Goal: Information Seeking & Learning: Learn about a topic

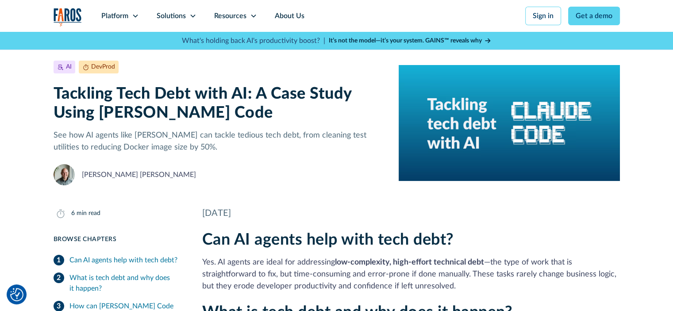
scroll to position [20, 0]
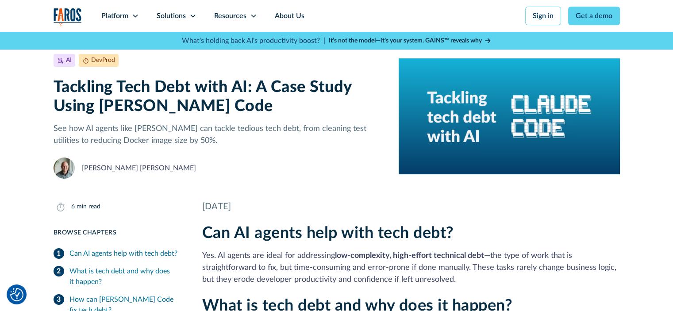
drag, startPoint x: 288, startPoint y: 208, endPoint x: 169, endPoint y: 222, distance: 120.4
drag, startPoint x: 166, startPoint y: 170, endPoint x: 55, endPoint y: 164, distance: 110.8
click at [55, 164] on div "[PERSON_NAME] [PERSON_NAME]" at bounding box center [220, 168] width 332 height 21
drag, startPoint x: 53, startPoint y: 88, endPoint x: 93, endPoint y: 92, distance: 40.4
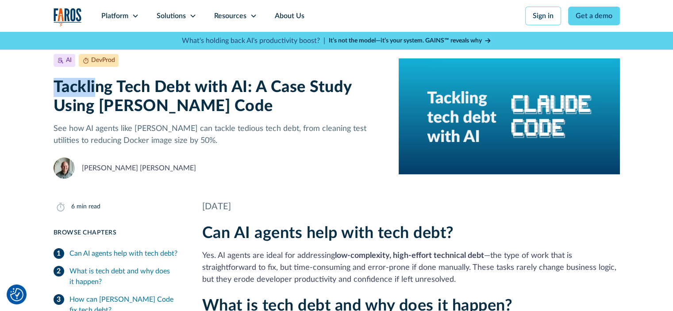
click at [93, 92] on h1 "Tackling Tech Debt with AI: A Case Study Using [PERSON_NAME] Code" at bounding box center [220, 97] width 332 height 38
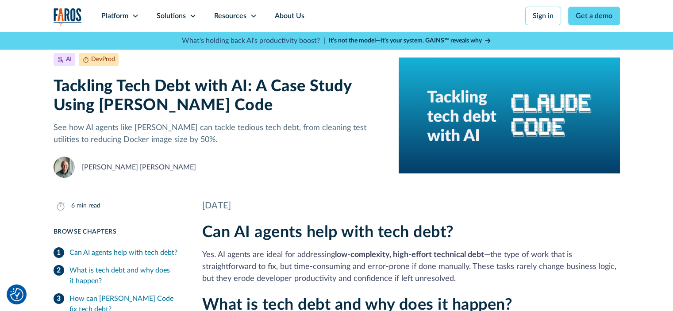
drag, startPoint x: 201, startPoint y: 104, endPoint x: 46, endPoint y: 97, distance: 155.6
drag, startPoint x: 46, startPoint y: 97, endPoint x: 287, endPoint y: 108, distance: 241.1
click at [287, 108] on h1 "Tackling Tech Debt with AI: A Case Study Using [PERSON_NAME] Code" at bounding box center [220, 96] width 332 height 38
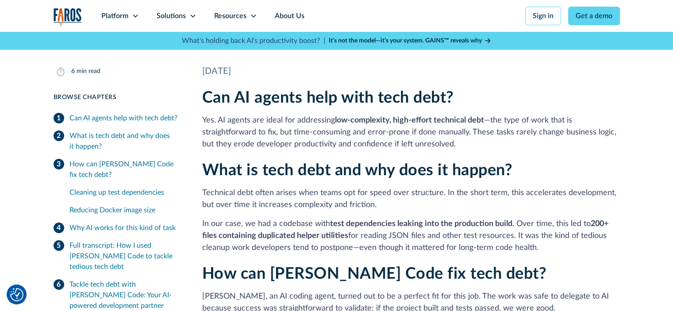
scroll to position [166, 0]
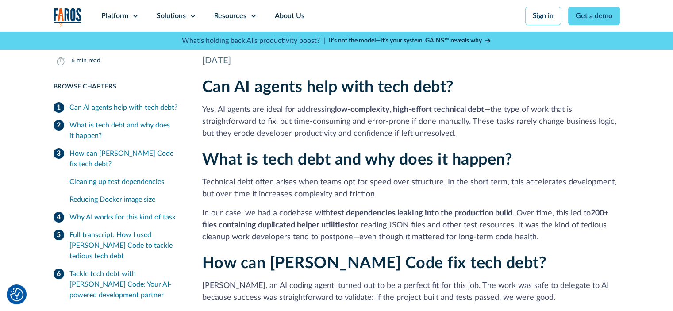
click at [402, 119] on p "Yes. AI agents are ideal for addressing low-complexity, high-effort technical d…" at bounding box center [411, 122] width 418 height 36
click at [405, 121] on p "Yes. AI agents are ideal for addressing low-complexity, high-effort technical d…" at bounding box center [411, 122] width 418 height 36
click at [405, 122] on p "Yes. AI agents are ideal for addressing low-complexity, high-effort technical d…" at bounding box center [411, 122] width 418 height 36
drag, startPoint x: 366, startPoint y: 120, endPoint x: 470, endPoint y: 124, distance: 103.7
click at [470, 124] on p "Yes. AI agents are ideal for addressing low-complexity, high-effort technical d…" at bounding box center [411, 122] width 418 height 36
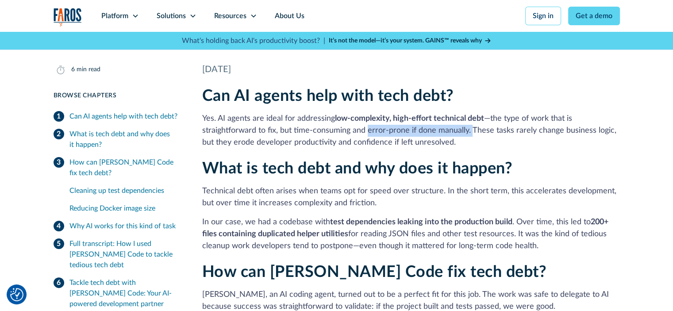
scroll to position [178, 0]
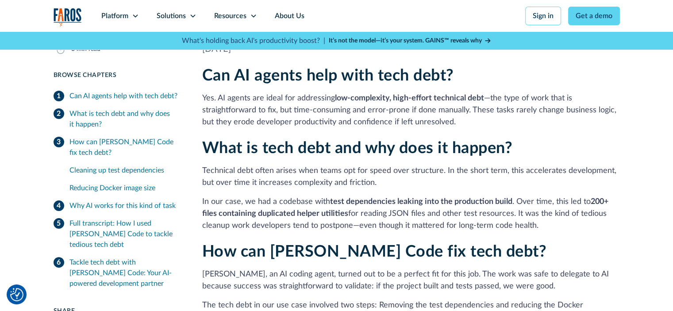
drag, startPoint x: 329, startPoint y: 202, endPoint x: 441, endPoint y: 207, distance: 112.6
drag, startPoint x: 441, startPoint y: 207, endPoint x: 331, endPoint y: 201, distance: 110.4
click at [331, 201] on strong "test dependencies leaking into the production build" at bounding box center [421, 202] width 182 height 8
drag, startPoint x: 396, startPoint y: 203, endPoint x: 513, endPoint y: 201, distance: 117.3
click at [513, 201] on p "In our case, we had a codebase with test dependencies leaking into the producti…" at bounding box center [411, 214] width 418 height 36
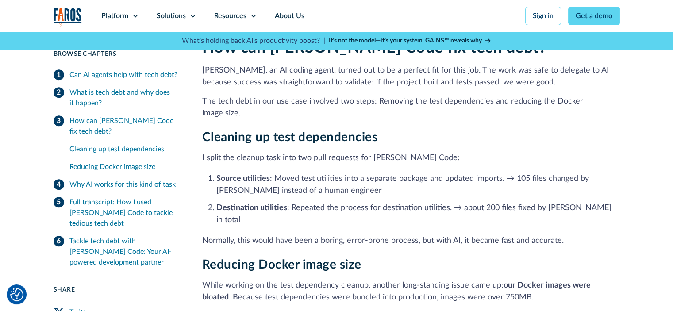
scroll to position [389, 0]
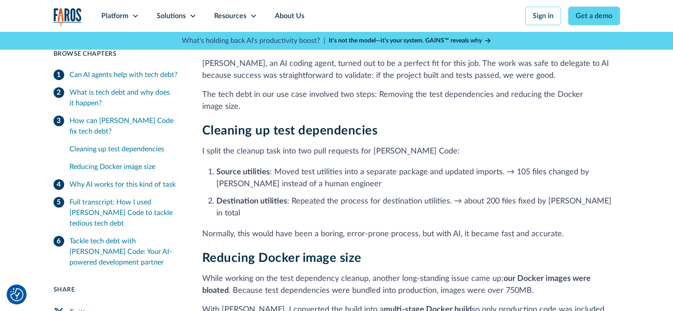
click at [225, 273] on p "While working on the test dependency cleanup, another long-standing issue came …" at bounding box center [411, 285] width 418 height 24
drag, startPoint x: 443, startPoint y: 210, endPoint x: 564, endPoint y: 211, distance: 121.3
click at [564, 228] on p "Normally, this would have been a boring, error-prone process, but with AI, it b…" at bounding box center [411, 234] width 418 height 12
drag, startPoint x: 386, startPoint y: 229, endPoint x: 380, endPoint y: 165, distance: 64.4
drag, startPoint x: 380, startPoint y: 165, endPoint x: 625, endPoint y: 185, distance: 245.2
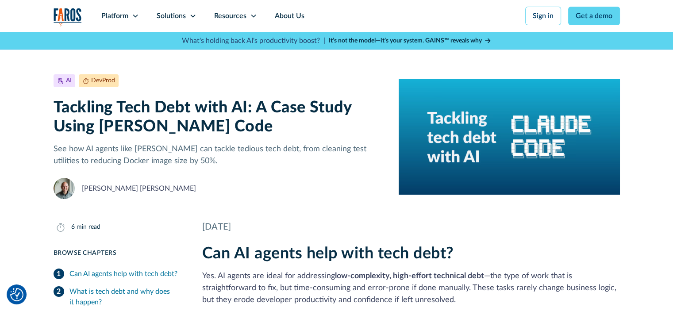
scroll to position [19, 0]
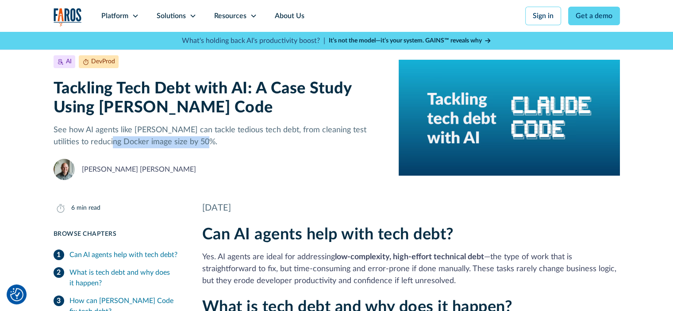
drag, startPoint x: 179, startPoint y: 141, endPoint x: 84, endPoint y: 143, distance: 94.8
click at [84, 143] on p "See how AI agents like [PERSON_NAME] can tackle tedious tech debt, from cleanin…" at bounding box center [220, 136] width 332 height 24
click at [186, 19] on div "Solutions" at bounding box center [177, 16] width 58 height 32
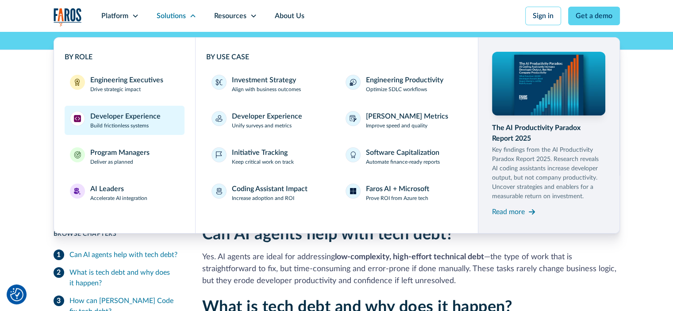
click at [130, 121] on div "Developer Experience" at bounding box center [125, 116] width 70 height 11
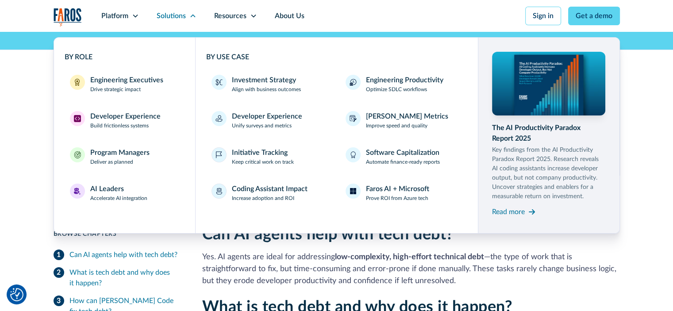
click at [36, 28] on div "Platform Unlock engineering productivity at scale. Stay ahead with products des…" at bounding box center [336, 25] width 673 height 50
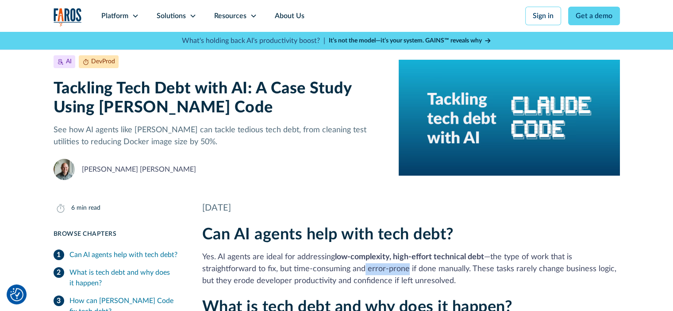
drag, startPoint x: 407, startPoint y: 269, endPoint x: 365, endPoint y: 271, distance: 42.1
click at [365, 271] on p "Yes. AI agents are ideal for addressing low-complexity, high-effort technical d…" at bounding box center [411, 269] width 418 height 36
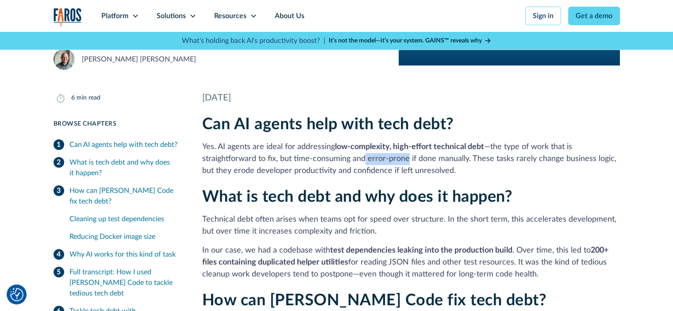
scroll to position [122, 0]
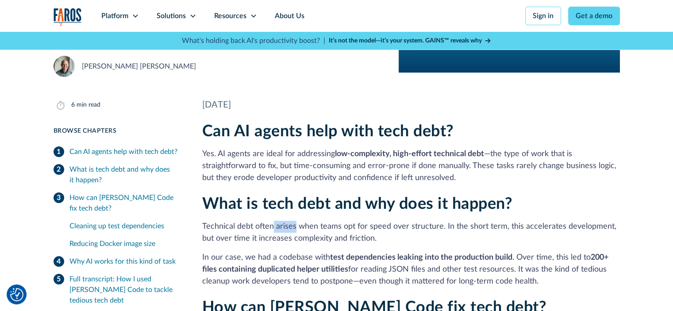
drag, startPoint x: 273, startPoint y: 225, endPoint x: 293, endPoint y: 231, distance: 21.0
click at [293, 231] on p "Technical debt often arises when teams opt for speed over structure. In the sho…" at bounding box center [411, 233] width 418 height 24
drag, startPoint x: 365, startPoint y: 228, endPoint x: 341, endPoint y: 227, distance: 23.9
drag, startPoint x: 341, startPoint y: 227, endPoint x: 384, endPoint y: 258, distance: 53.3
click at [384, 258] on strong "test dependencies leaking into the production build" at bounding box center [421, 258] width 182 height 8
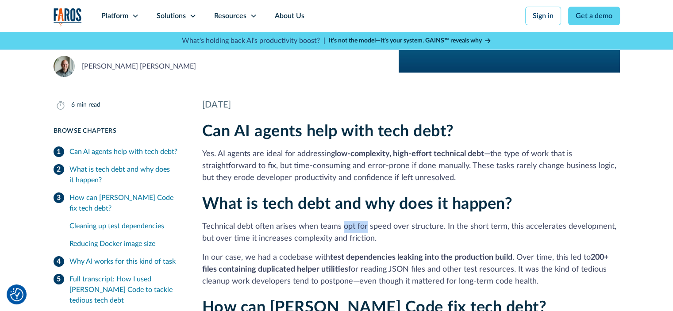
drag, startPoint x: 365, startPoint y: 224, endPoint x: 340, endPoint y: 229, distance: 25.3
click at [340, 229] on p "Technical debt often arises when teams opt for speed over structure. In the sho…" at bounding box center [411, 233] width 418 height 24
click at [384, 230] on p "Technical debt often arises when teams opt for speed over structure. In the sho…" at bounding box center [411, 233] width 418 height 24
click at [402, 228] on p "Technical debt often arises when teams opt for speed over structure. In the sho…" at bounding box center [411, 233] width 418 height 24
drag, startPoint x: 404, startPoint y: 226, endPoint x: 439, endPoint y: 228, distance: 35.4
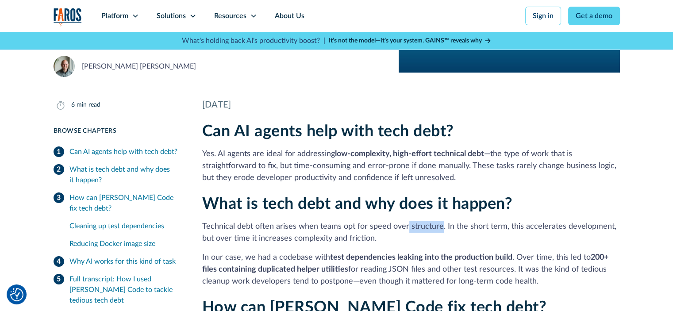
click at [439, 228] on p "Technical debt often arises when teams opt for speed over structure. In the sho…" at bounding box center [411, 233] width 418 height 24
drag, startPoint x: 365, startPoint y: 224, endPoint x: 340, endPoint y: 224, distance: 25.2
click at [340, 224] on p "Technical debt often arises when teams opt for speed over structure. In the sho…" at bounding box center [411, 233] width 418 height 24
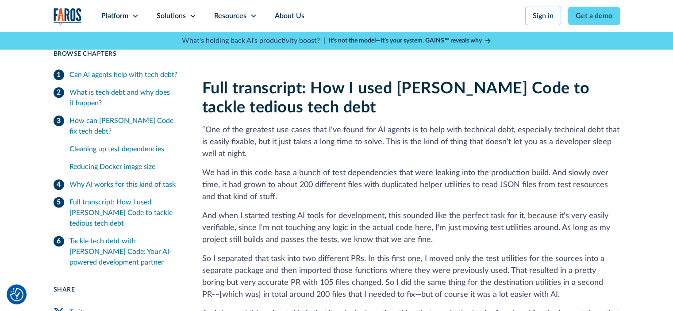
scroll to position [871, 0]
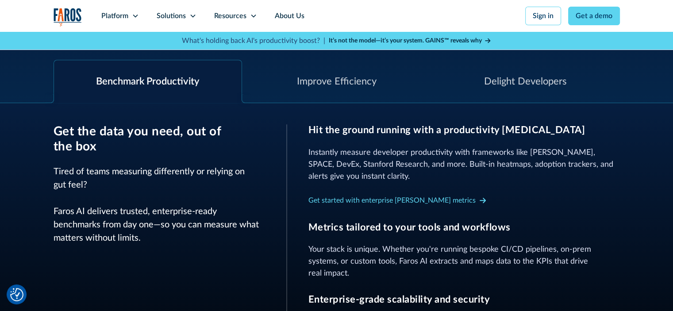
scroll to position [257, 0]
